Goal: Task Accomplishment & Management: Use online tool/utility

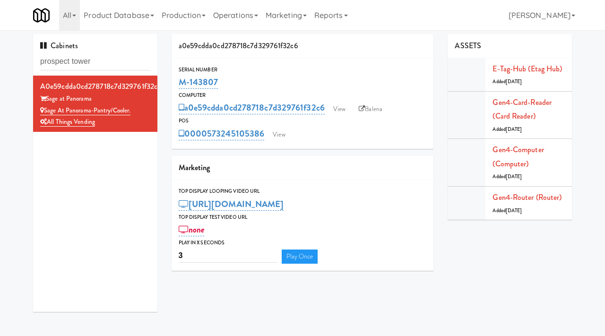
type input "prospect tower"
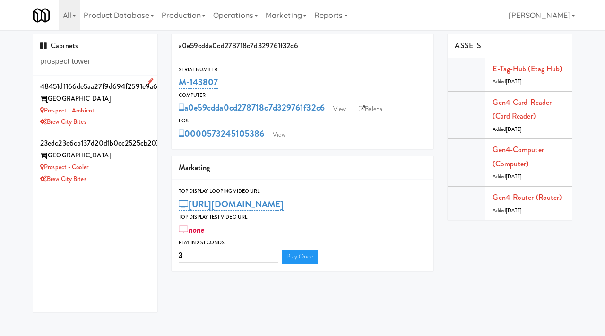
click at [119, 107] on div "Prospect - Ambient" at bounding box center [95, 111] width 110 height 12
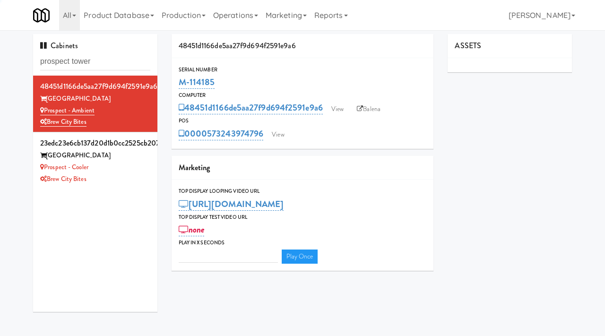
type input "3"
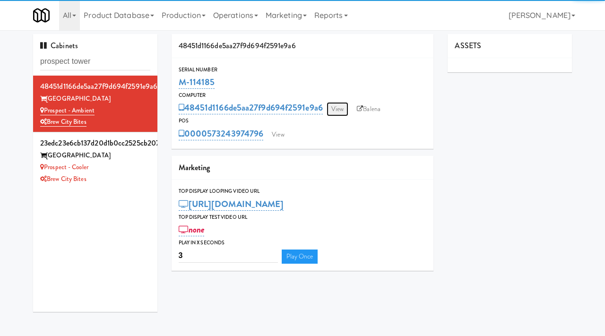
click at [343, 110] on link "View" at bounding box center [338, 109] width 22 height 14
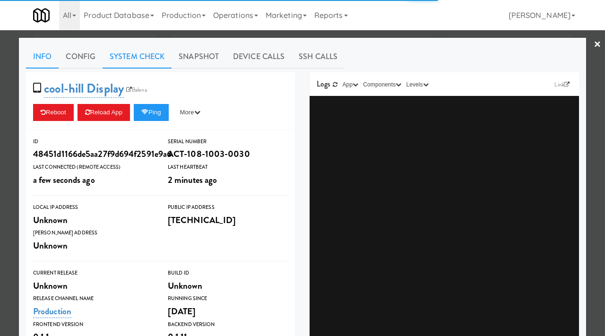
click at [149, 57] on link "System Check" at bounding box center [137, 57] width 69 height 24
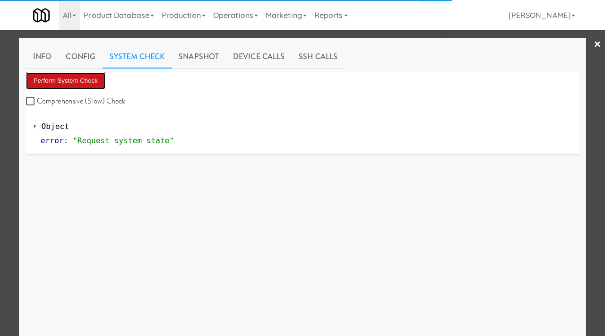
click at [97, 81] on button "Perform System Check" at bounding box center [65, 80] width 79 height 17
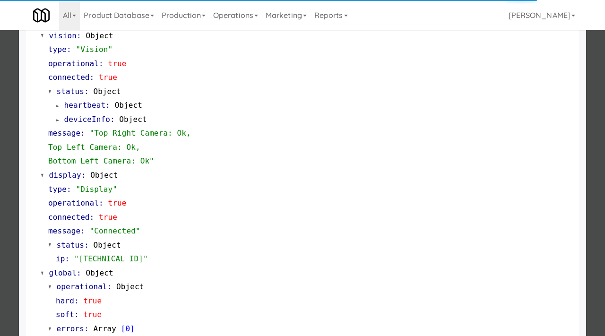
scroll to position [398, 0]
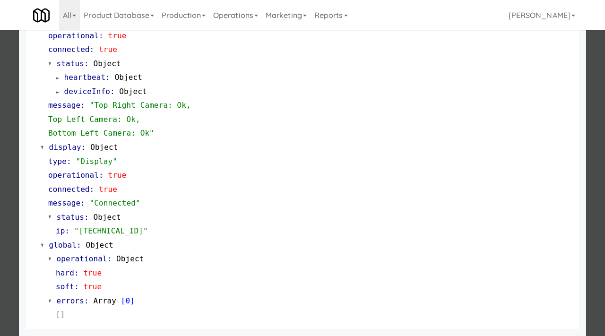
click at [0, 216] on div at bounding box center [302, 168] width 605 height 336
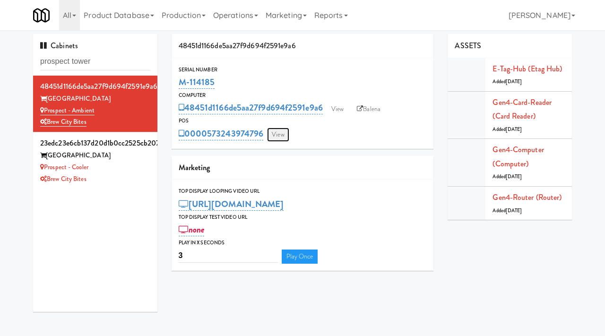
click at [275, 133] on link "View" at bounding box center [278, 135] width 22 height 14
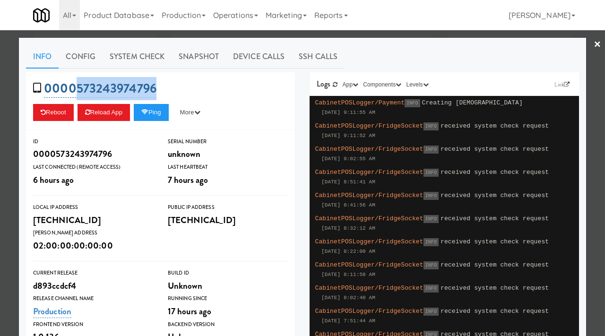
drag, startPoint x: 161, startPoint y: 88, endPoint x: 75, endPoint y: 90, distance: 86.1
click at [75, 90] on div "0000573243974796 Reboot Reload App Ping More Ping Server Restart Server Force R…" at bounding box center [161, 101] width 270 height 58
copy link "573243974796"
click at [151, 106] on button "Ping" at bounding box center [151, 112] width 35 height 17
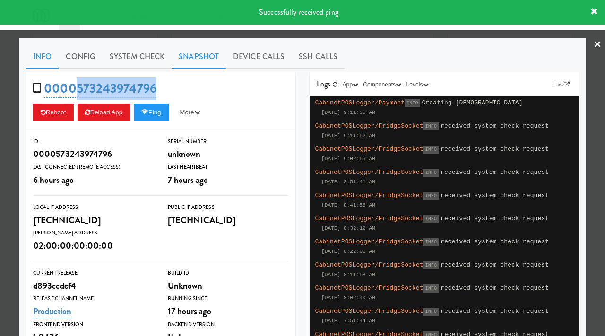
click at [196, 57] on link "Snapshot" at bounding box center [199, 57] width 54 height 24
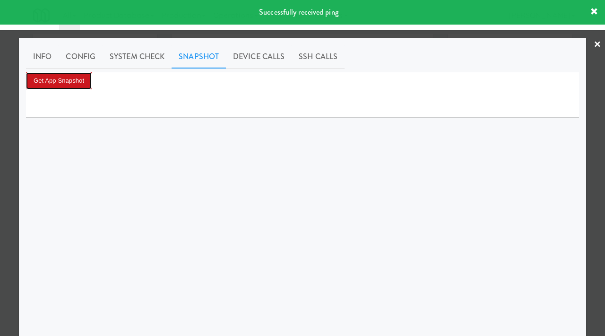
click at [81, 79] on button "Get App Snapshot" at bounding box center [59, 80] width 66 height 17
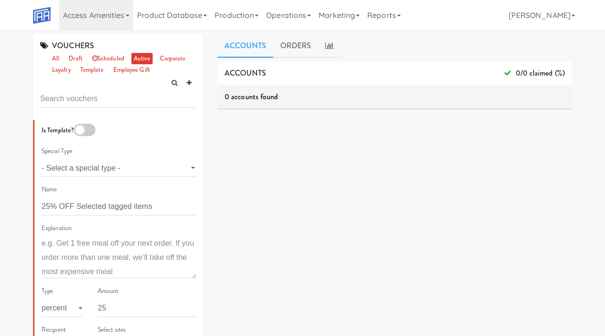
scroll to position [155, 0]
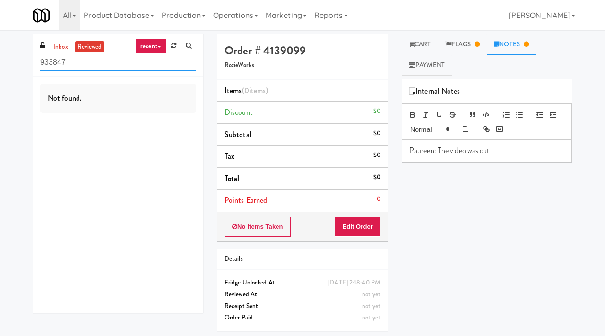
drag, startPoint x: 86, startPoint y: 63, endPoint x: 26, endPoint y: 63, distance: 60.1
click at [26, 63] on div "inbox reviewed recent all unclear take inventory issue suspicious failed recent…" at bounding box center [302, 186] width 605 height 304
paste input "[PHONE_NUMBER]"
type input "[PHONE_NUMBER]"
drag, startPoint x: 110, startPoint y: 58, endPoint x: 27, endPoint y: 61, distance: 82.8
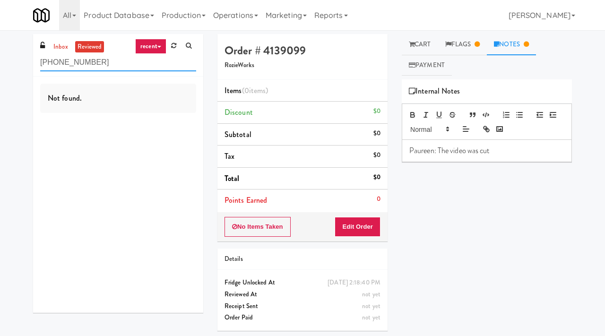
click at [27, 61] on div "inbox reviewed recent all unclear take inventory issue suspicious failed recent…" at bounding box center [118, 177] width 184 height 286
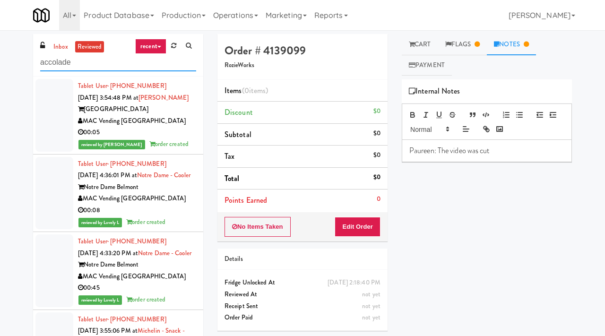
type input "accolade"
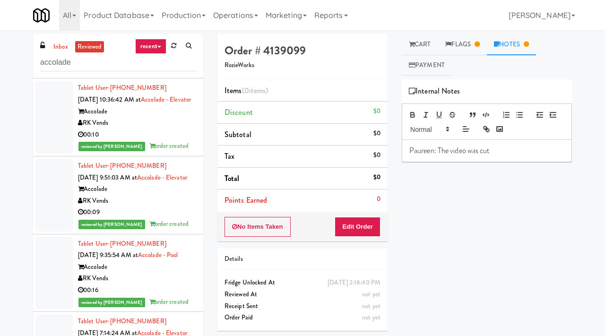
scroll to position [3112, 0]
